Goal: Information Seeking & Learning: Learn about a topic

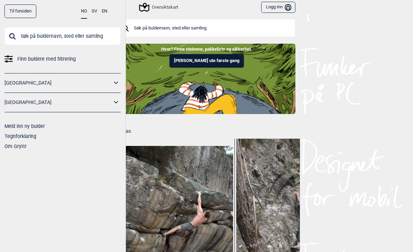
click at [206, 34] on input "text" at bounding box center [207, 28] width 178 height 18
click at [27, 9] on link "Til forsiden" at bounding box center [20, 10] width 32 height 13
click at [25, 13] on link "Til forsiden" at bounding box center [20, 10] width 32 height 13
click at [235, 36] on input "text" at bounding box center [207, 28] width 178 height 18
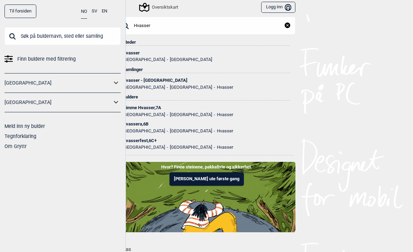
scroll to position [2, 0]
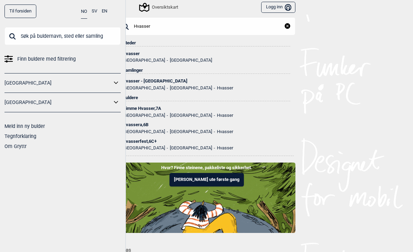
type input "Hvasser"
click at [157, 82] on div "Hvasser - [GEOGRAPHIC_DATA]" at bounding box center [207, 81] width 168 height 5
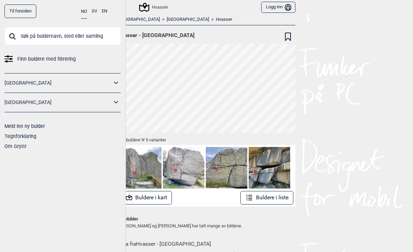
click at [117, 168] on div "Til forsiden NO SV EN Finn buldere med filtrering [GEOGRAPHIC_DATA] [GEOGRAPHIC…" at bounding box center [63, 126] width 126 height 252
click at [115, 44] on input "text" at bounding box center [62, 36] width 116 height 18
click at [66, 15] on div "Til forsiden NO SV EN" at bounding box center [62, 10] width 116 height 13
click at [63, 15] on div "Til forsiden NO SV EN" at bounding box center [62, 10] width 116 height 13
click at [54, 156] on div "Til forsiden NO SV EN Finn buldere med filtrering [GEOGRAPHIC_DATA] [GEOGRAPHIC…" at bounding box center [63, 126] width 126 height 252
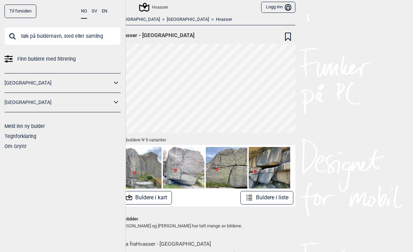
click at [68, 151] on div "Til forsiden NO SV EN Finn buldere med filtrering [GEOGRAPHIC_DATA] [GEOGRAPHIC…" at bounding box center [63, 126] width 126 height 252
click at [14, 138] on link "Tegnforklaring" at bounding box center [20, 136] width 32 height 6
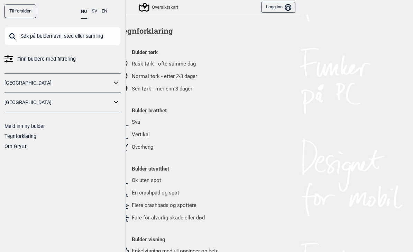
click at [11, 147] on link "Om Gryttr" at bounding box center [15, 146] width 22 height 6
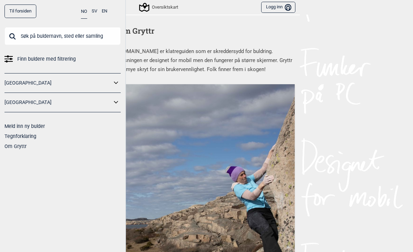
click at [246, 200] on img at bounding box center [206, 216] width 177 height 265
click at [241, 163] on img at bounding box center [206, 216] width 177 height 265
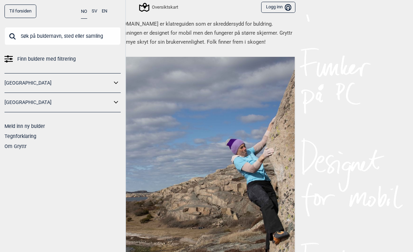
scroll to position [25, 0]
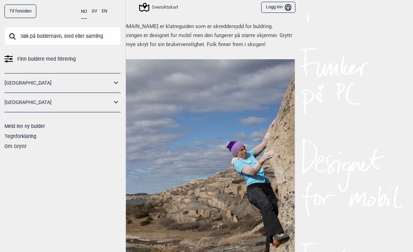
click at [237, 206] on img at bounding box center [206, 191] width 177 height 265
click at [240, 204] on img at bounding box center [206, 191] width 177 height 265
click at [334, 172] on div "Til forsiden NO SV EN Finn buldere med filtrering [GEOGRAPHIC_DATA] [GEOGRAPHIC…" at bounding box center [206, 126] width 413 height 252
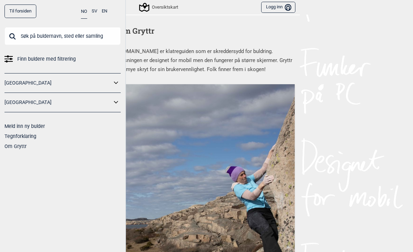
scroll to position [0, 0]
click at [205, 124] on img at bounding box center [206, 216] width 177 height 265
click at [27, 13] on link "Til forsiden" at bounding box center [20, 10] width 32 height 13
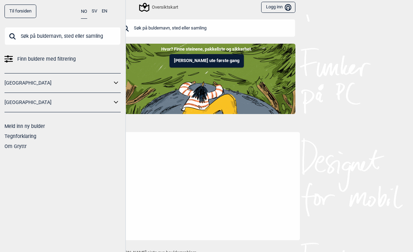
click at [54, 39] on input "text" at bounding box center [62, 36] width 116 height 18
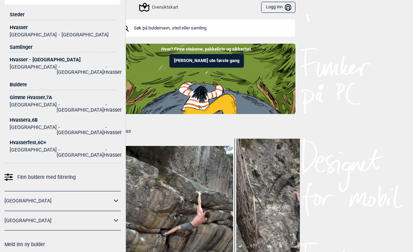
scroll to position [39, 0]
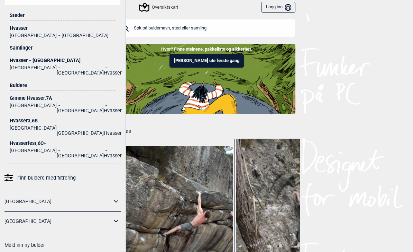
type input "Hvasser"
click at [104, 66] on li "Hvasser" at bounding box center [113, 70] width 18 height 10
click at [52, 63] on div "Hvasser - [GEOGRAPHIC_DATA]" at bounding box center [63, 60] width 106 height 5
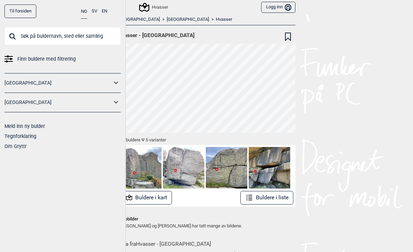
click at [154, 196] on button "Buldere i kart" at bounding box center [146, 197] width 52 height 13
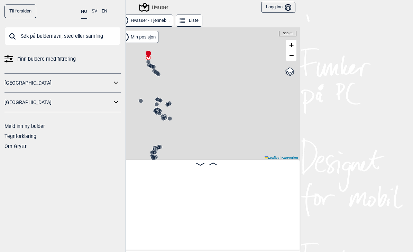
scroll to position [0, 53]
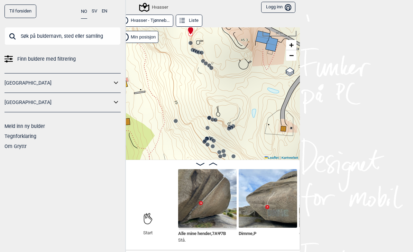
click at [189, 19] on button "Liste" at bounding box center [189, 21] width 27 height 12
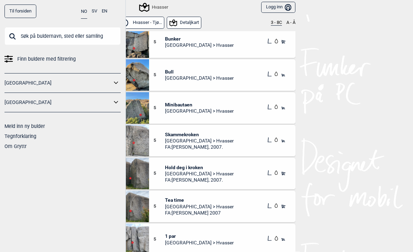
scroll to position [921, 0]
click at [139, 137] on img at bounding box center [133, 139] width 31 height 31
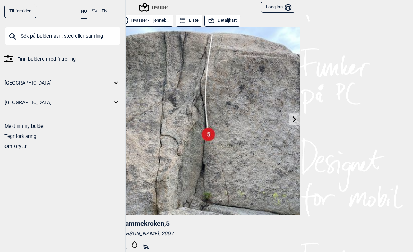
click at [251, 2] on div "Hvasser Logg inn Bruker" at bounding box center [206, 7] width 187 height 15
click at [232, 22] on button "Detaljkart" at bounding box center [223, 21] width 36 height 12
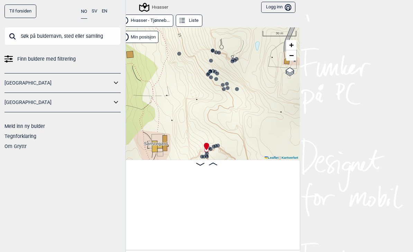
scroll to position [0, 2515]
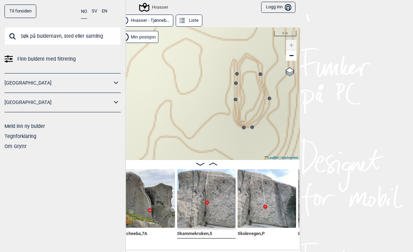
click at [408, 161] on div "Til forsiden NO SV EN Finn buldere med filtrering [GEOGRAPHIC_DATA] [GEOGRAPHIC…" at bounding box center [206, 126] width 413 height 252
click at [236, 97] on circle at bounding box center [236, 99] width 4 height 4
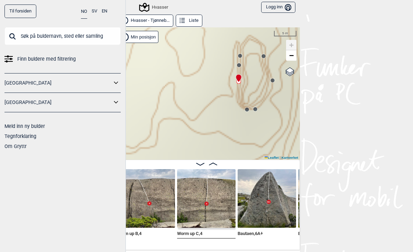
click at [257, 110] on icon at bounding box center [256, 109] width 6 height 6
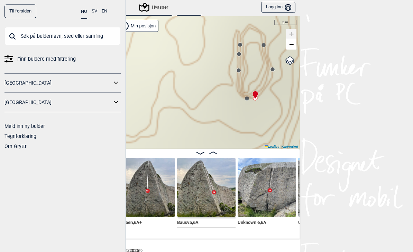
scroll to position [11, 0]
click at [245, 101] on div at bounding box center [247, 99] width 6 height 6
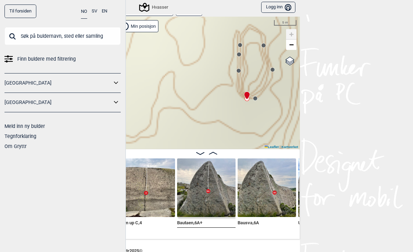
click at [272, 69] on circle at bounding box center [273, 69] width 4 height 4
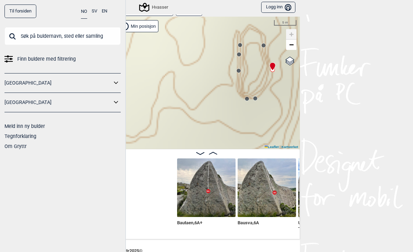
scroll to position [0, 6743]
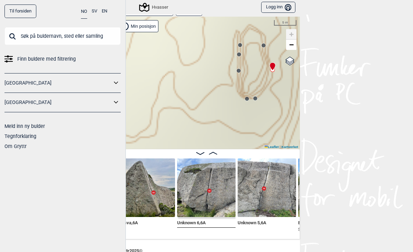
click at [239, 68] on icon at bounding box center [239, 71] width 6 height 6
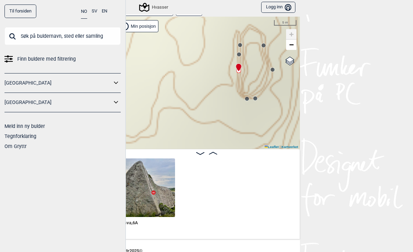
scroll to position [0, 6561]
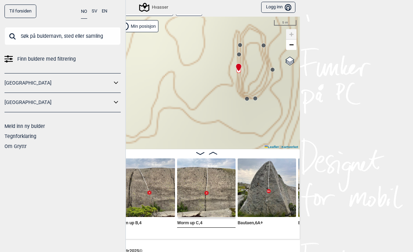
click at [238, 48] on div at bounding box center [240, 45] width 6 height 6
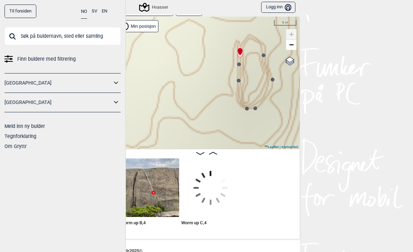
scroll to position [0, 6444]
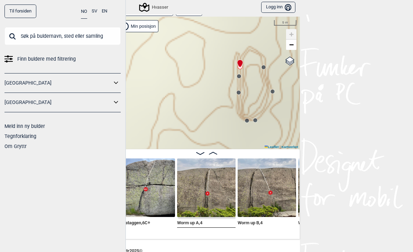
click at [240, 78] on icon at bounding box center [239, 76] width 6 height 6
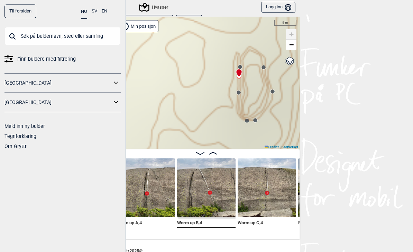
click at [265, 65] on icon at bounding box center [264, 67] width 6 height 6
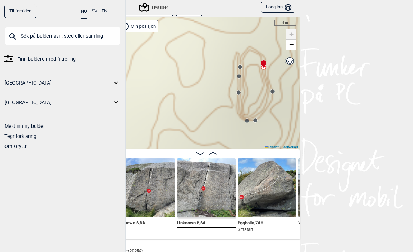
click at [241, 73] on icon at bounding box center [239, 76] width 6 height 6
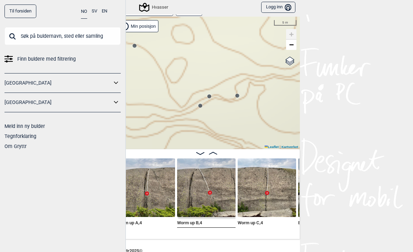
click at [239, 94] on circle at bounding box center [237, 95] width 4 height 4
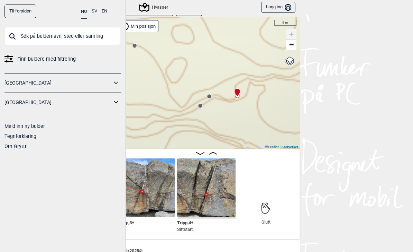
click at [211, 94] on circle at bounding box center [209, 96] width 4 height 4
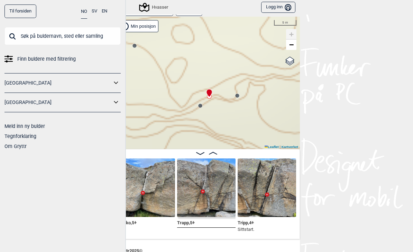
click at [202, 106] on circle at bounding box center [200, 105] width 4 height 4
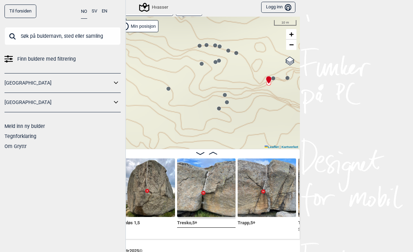
click at [218, 110] on circle at bounding box center [219, 108] width 4 height 4
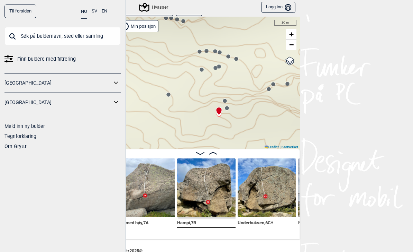
click at [227, 109] on circle at bounding box center [227, 108] width 4 height 4
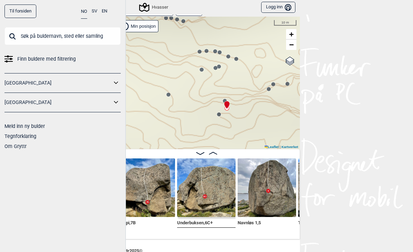
click at [226, 100] on div at bounding box center [226, 102] width 6 height 6
click at [226, 99] on div at bounding box center [226, 102] width 6 height 6
click at [227, 101] on icon at bounding box center [226, 105] width 5 height 8
click at [248, 96] on div "Hvasser" at bounding box center [206, 83] width 187 height 132
click at [169, 93] on circle at bounding box center [168, 94] width 4 height 4
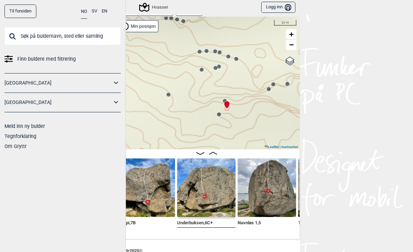
scroll to position [0, 6868]
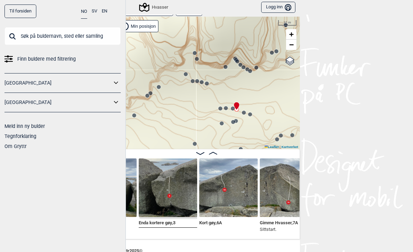
scroll to position [0, 7089]
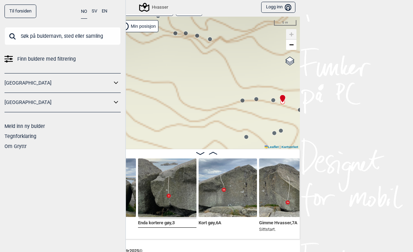
click at [243, 101] on circle at bounding box center [243, 100] width 4 height 4
